Goal: Task Accomplishment & Management: Use online tool/utility

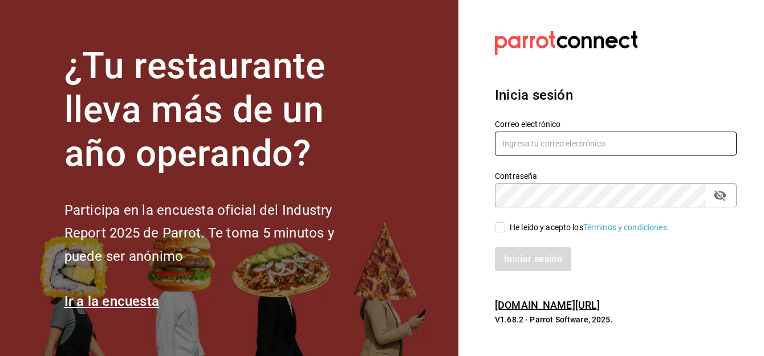
click at [568, 139] on input "text" at bounding box center [616, 144] width 242 height 24
type input "[PERSON_NAME][EMAIL_ADDRESS][DOMAIN_NAME]"
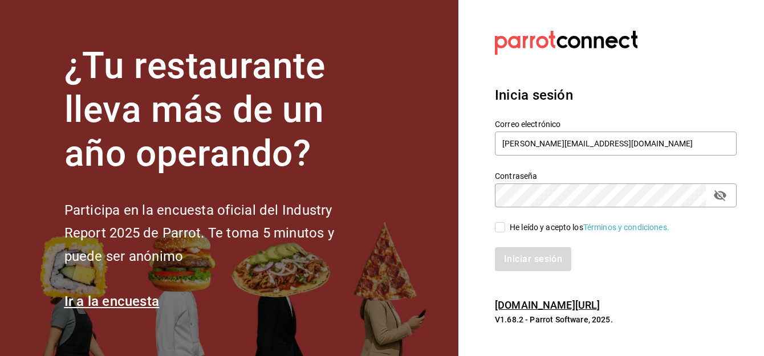
click at [500, 235] on div "Iniciar sesión" at bounding box center [608, 253] width 255 height 38
click at [500, 230] on input "He leído y acepto los Términos y condiciones." at bounding box center [500, 227] width 10 height 10
checkbox input "true"
click at [508, 256] on button "Iniciar sesión" at bounding box center [534, 259] width 78 height 24
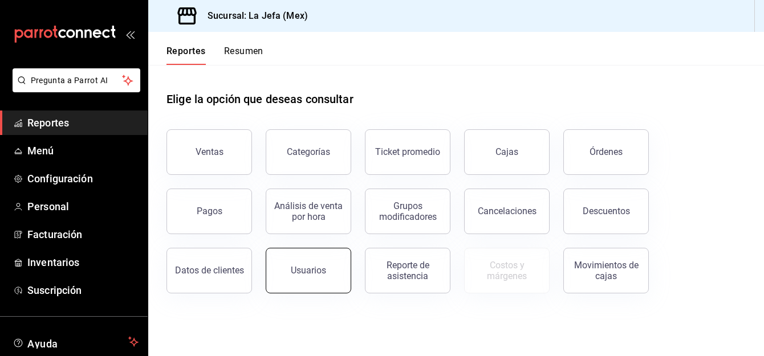
click at [319, 283] on button "Usuarios" at bounding box center [309, 271] width 86 height 46
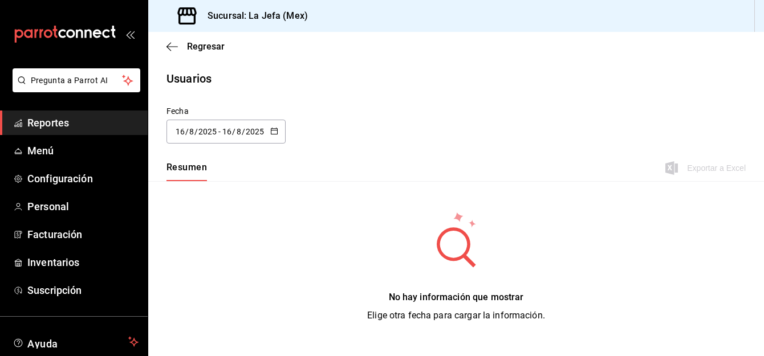
click at [274, 135] on icon "button" at bounding box center [274, 131] width 8 height 8
click at [186, 169] on li "Hoy" at bounding box center [220, 168] width 108 height 26
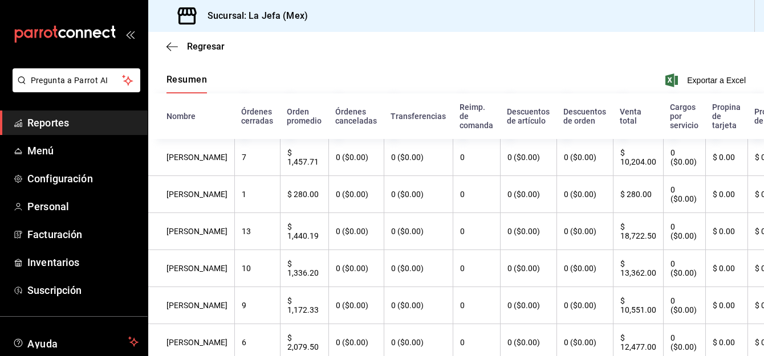
scroll to position [75, 0]
